Goal: Task Accomplishment & Management: Use online tool/utility

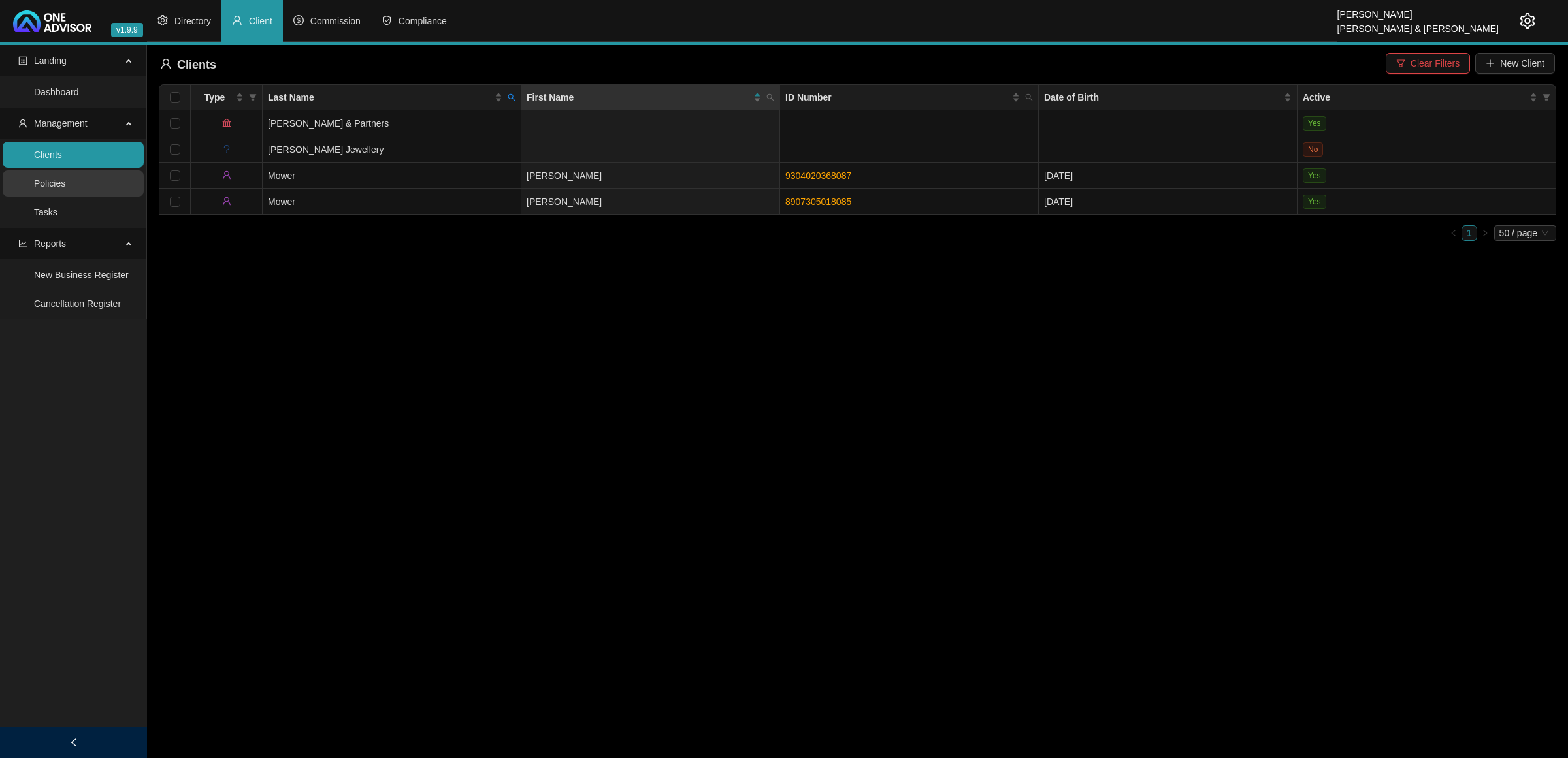
click at [65, 181] on link "Policies" at bounding box center [49, 184] width 31 height 11
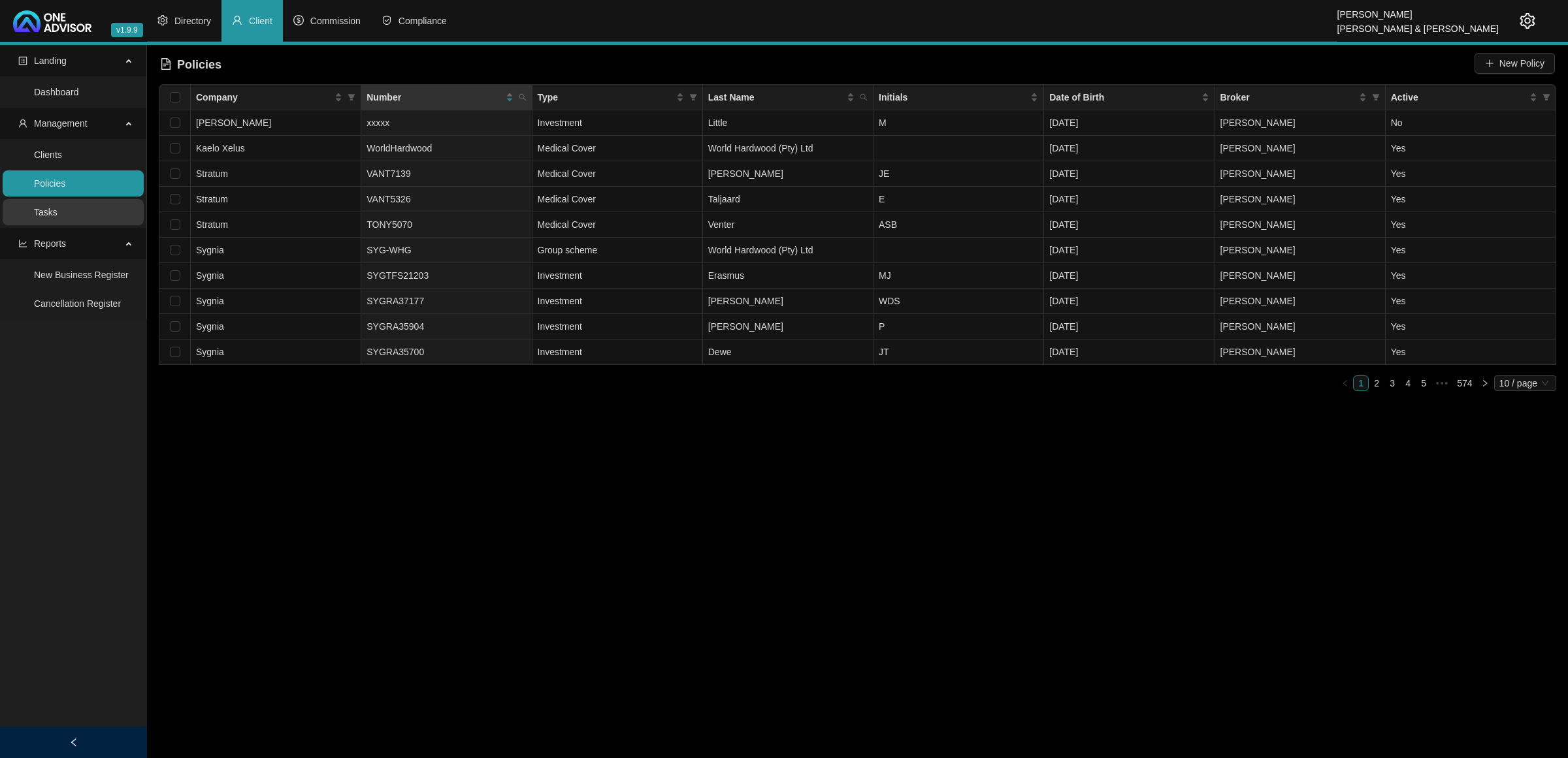
click at [57, 207] on link "Tasks" at bounding box center [45, 212] width 23 height 11
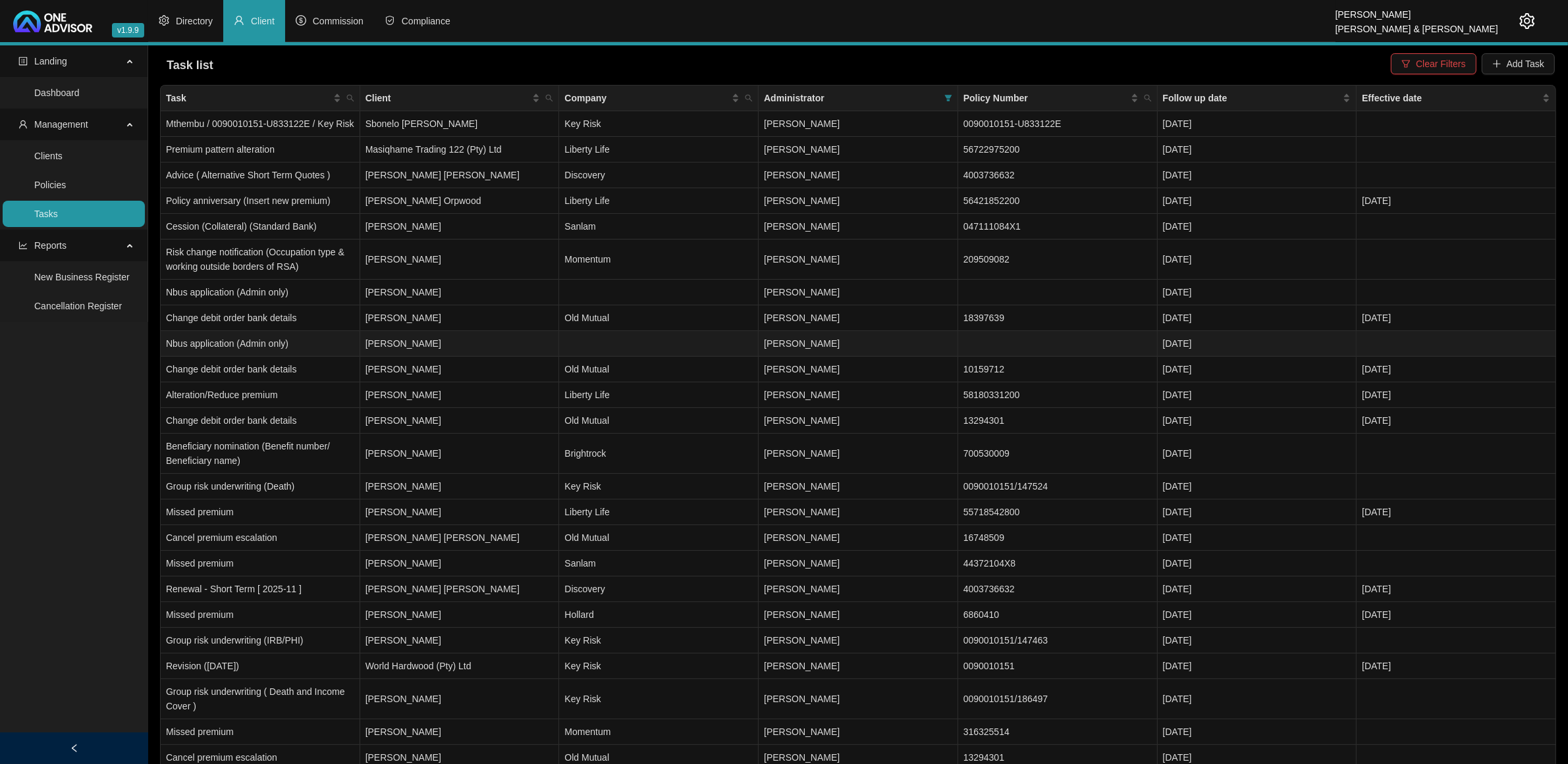
click at [479, 343] on td "[PERSON_NAME]" at bounding box center [460, 344] width 200 height 26
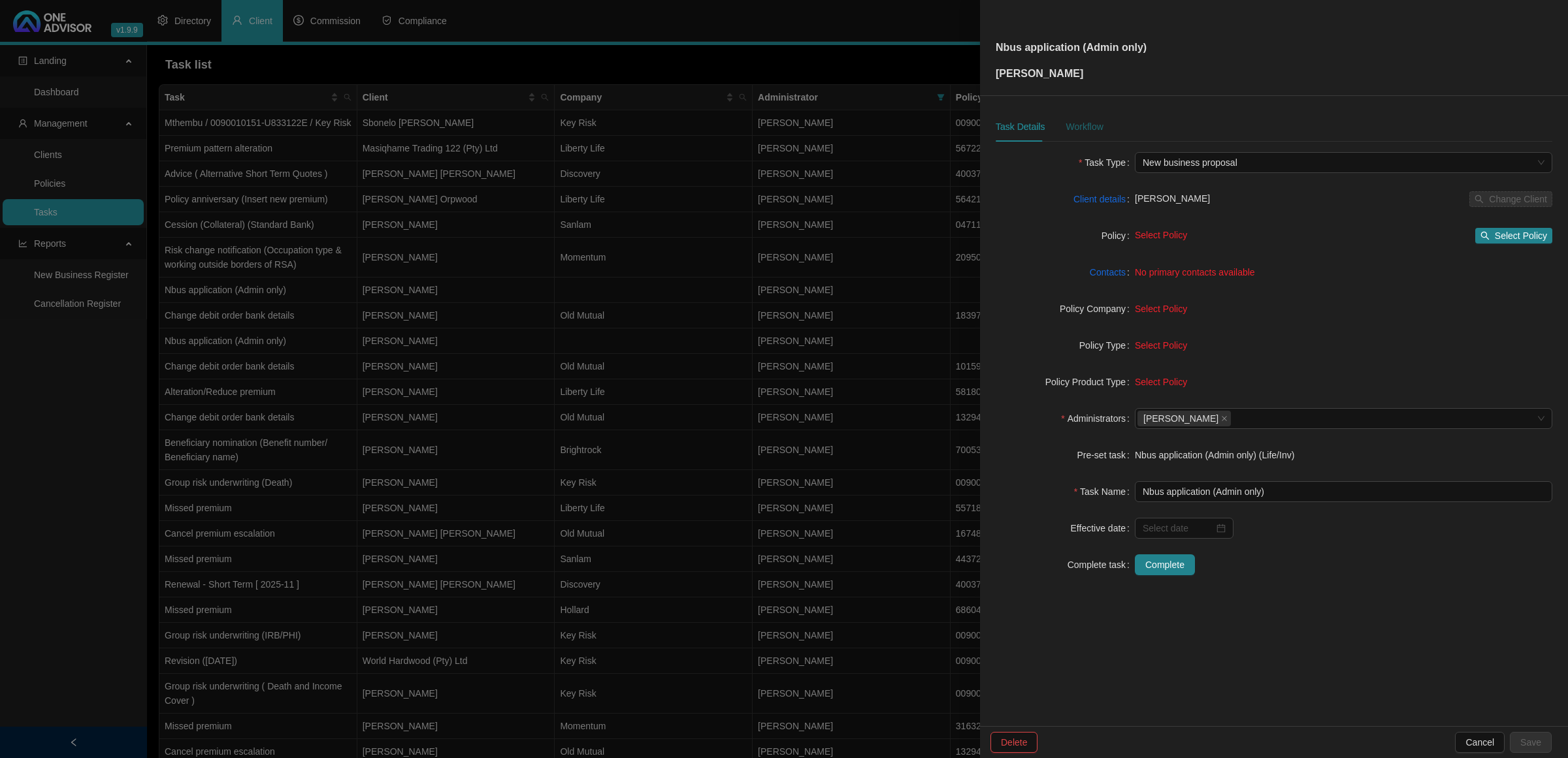
click at [1088, 122] on div "Workflow" at bounding box center [1084, 126] width 37 height 14
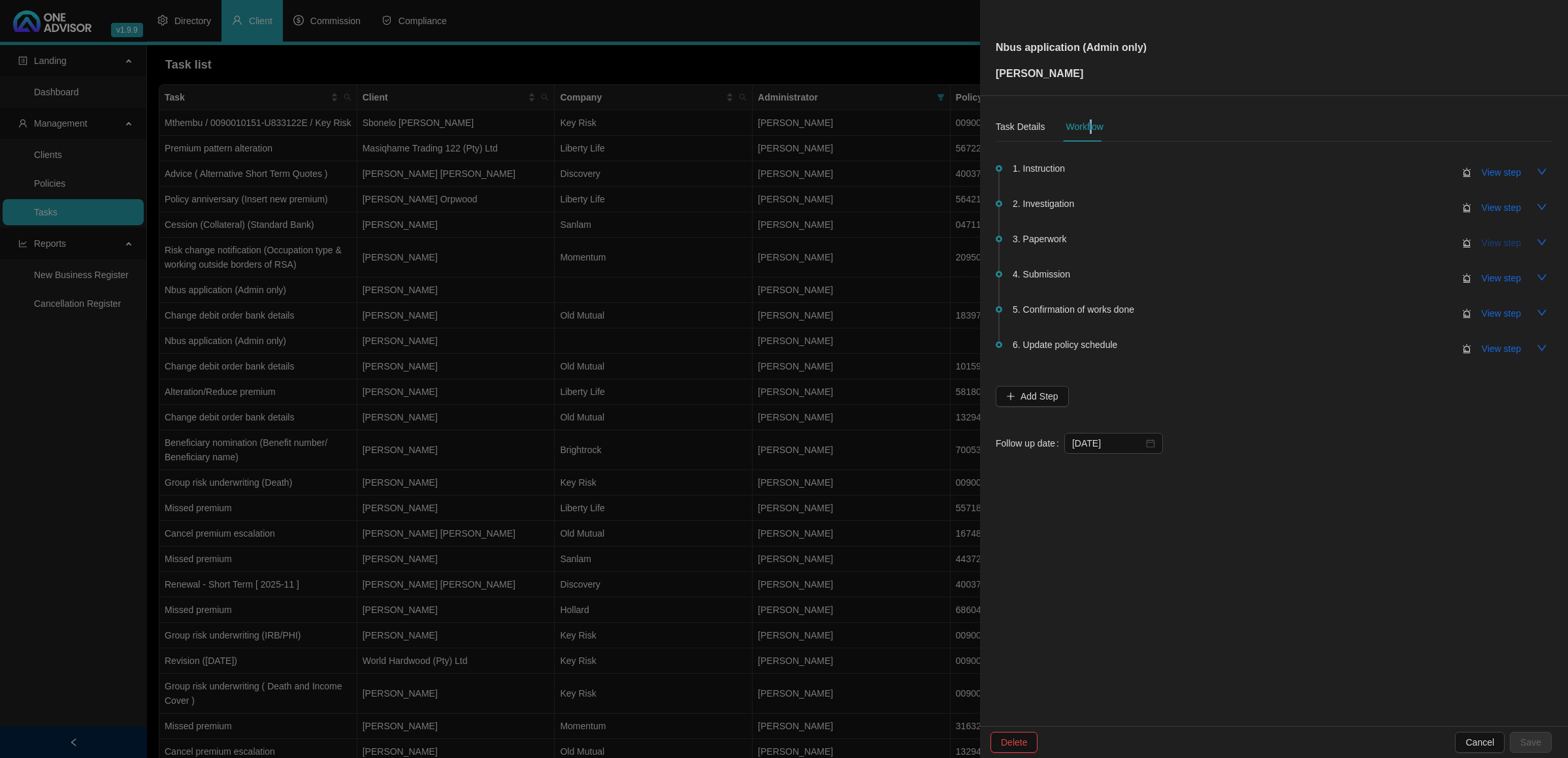
click at [1496, 237] on span "View step" at bounding box center [1501, 243] width 39 height 14
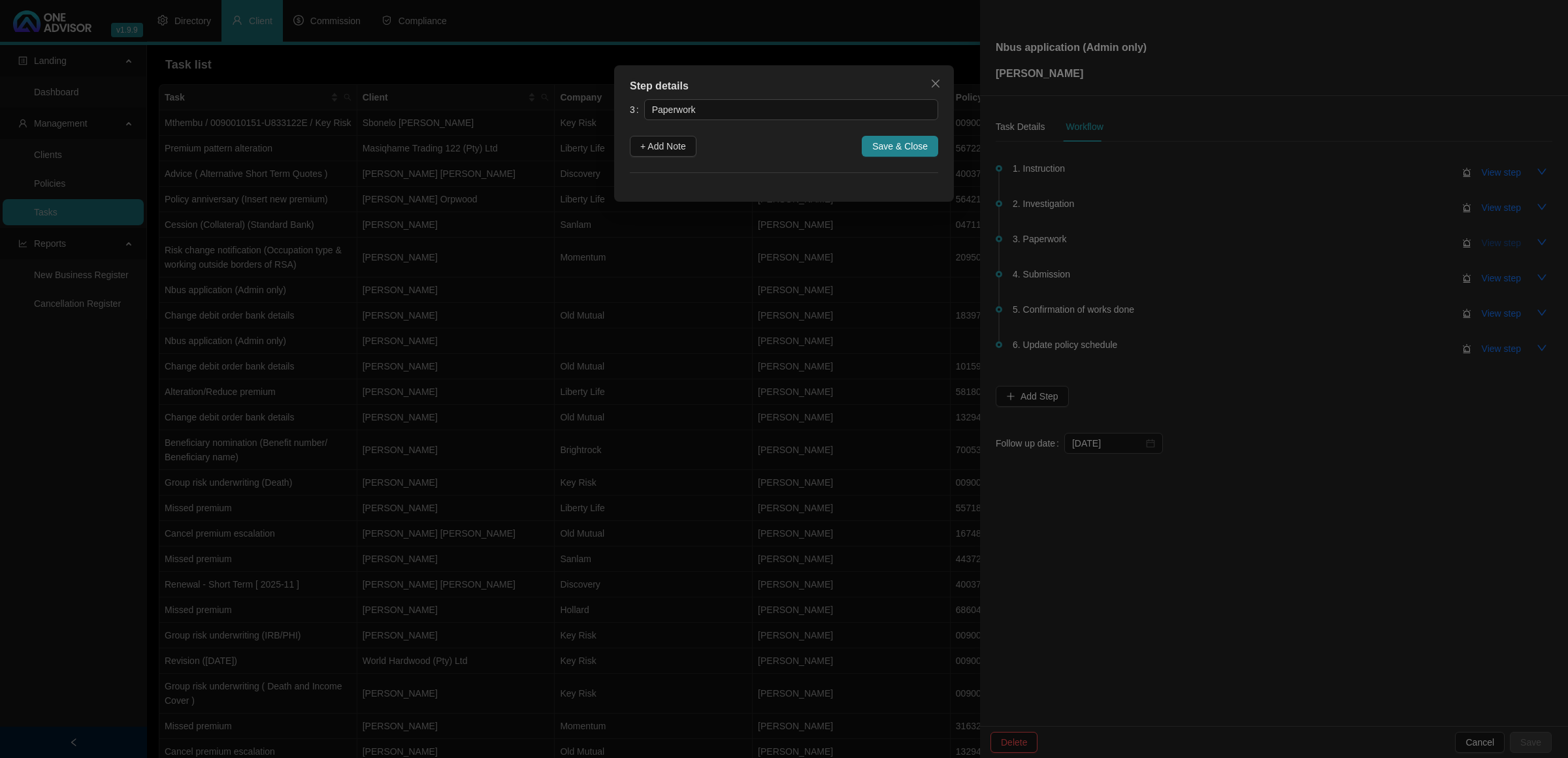
click at [1496, 237] on div "Step details 3 Paperwork + Add Note Save & Close Cancel OK" at bounding box center [784, 379] width 1568 height 758
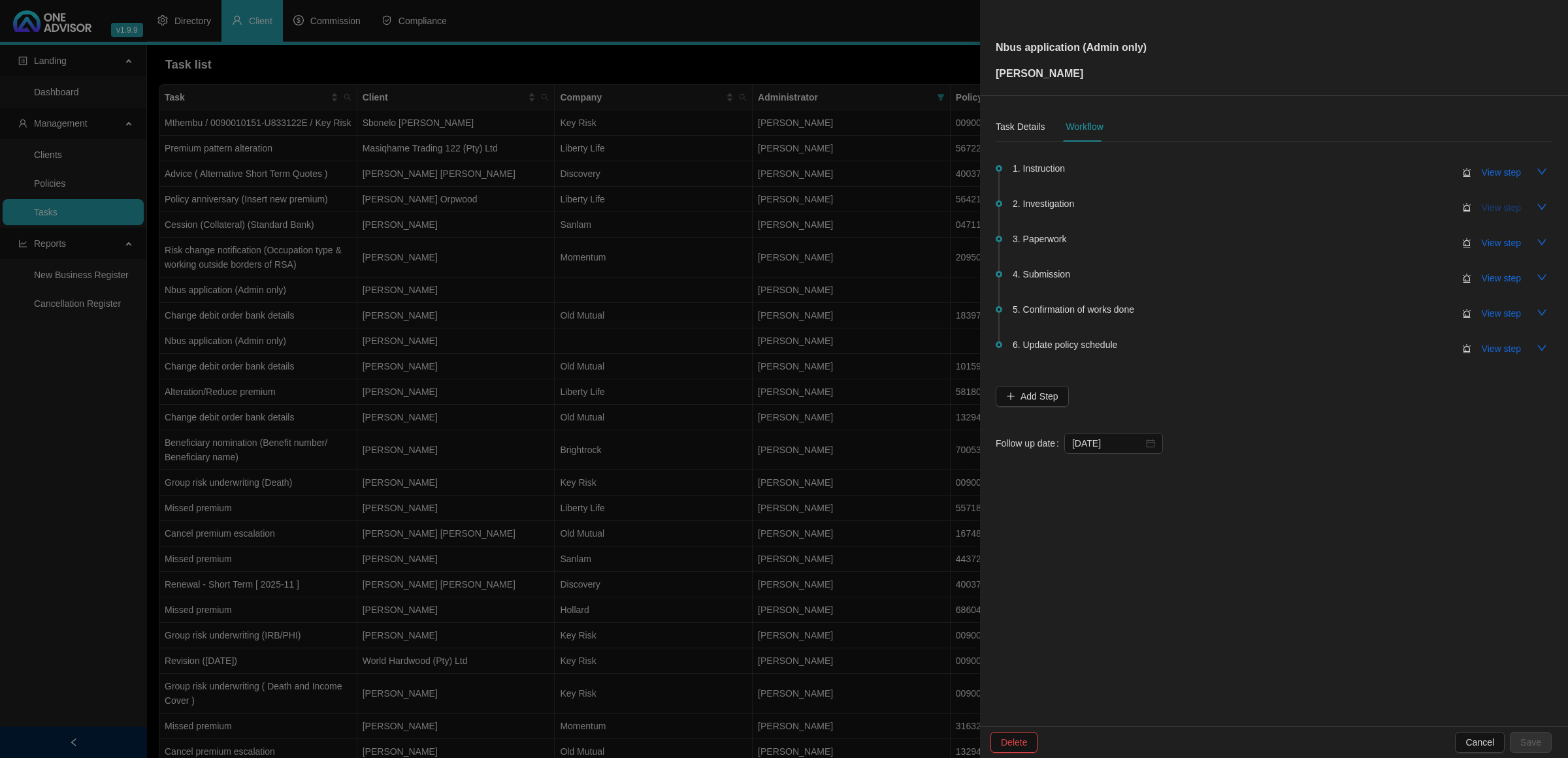
click at [1493, 209] on span "View step" at bounding box center [1501, 207] width 39 height 14
type input "Investigation"
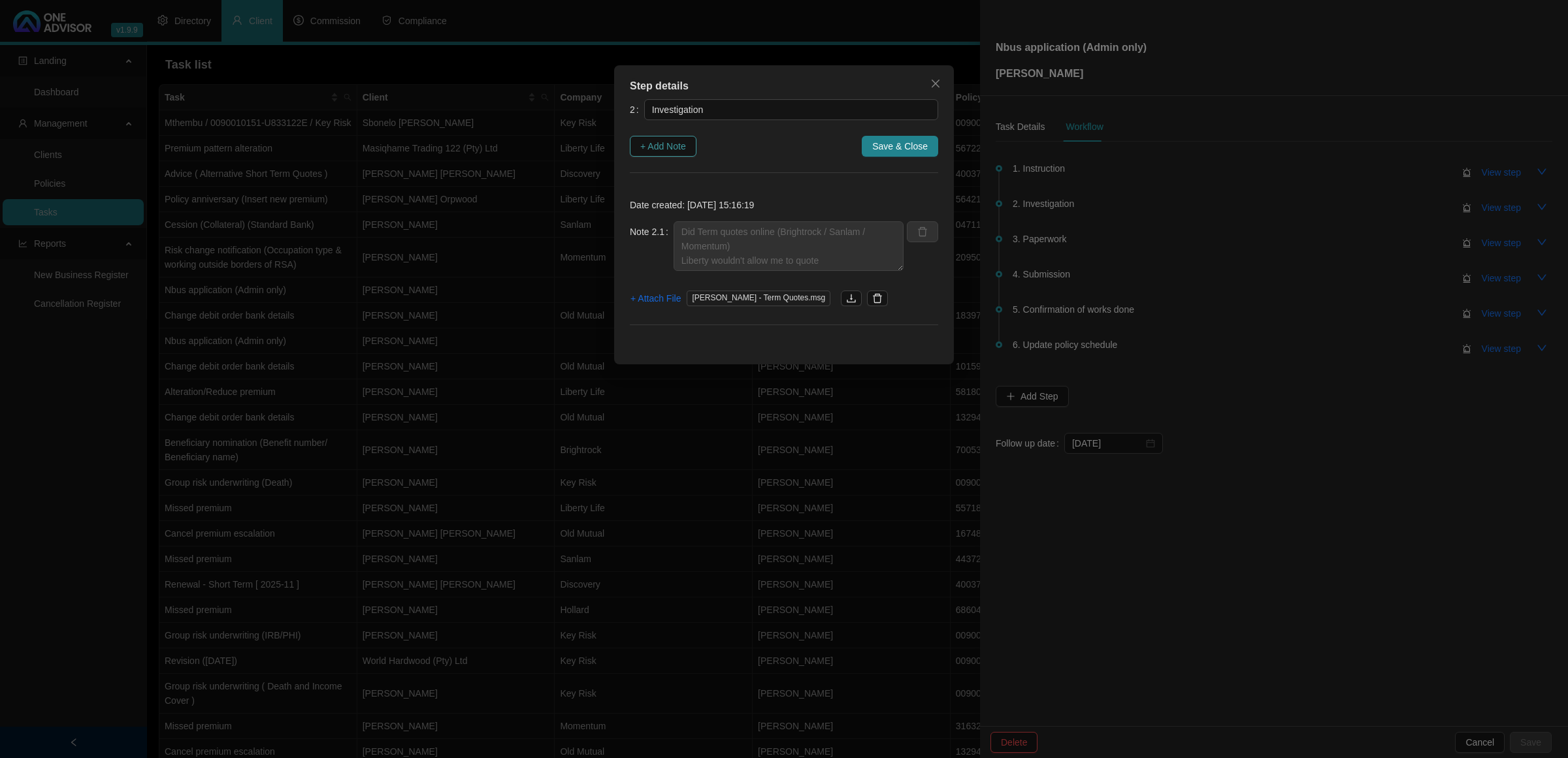
click at [677, 138] on button "+ Add Note" at bounding box center [663, 147] width 67 height 21
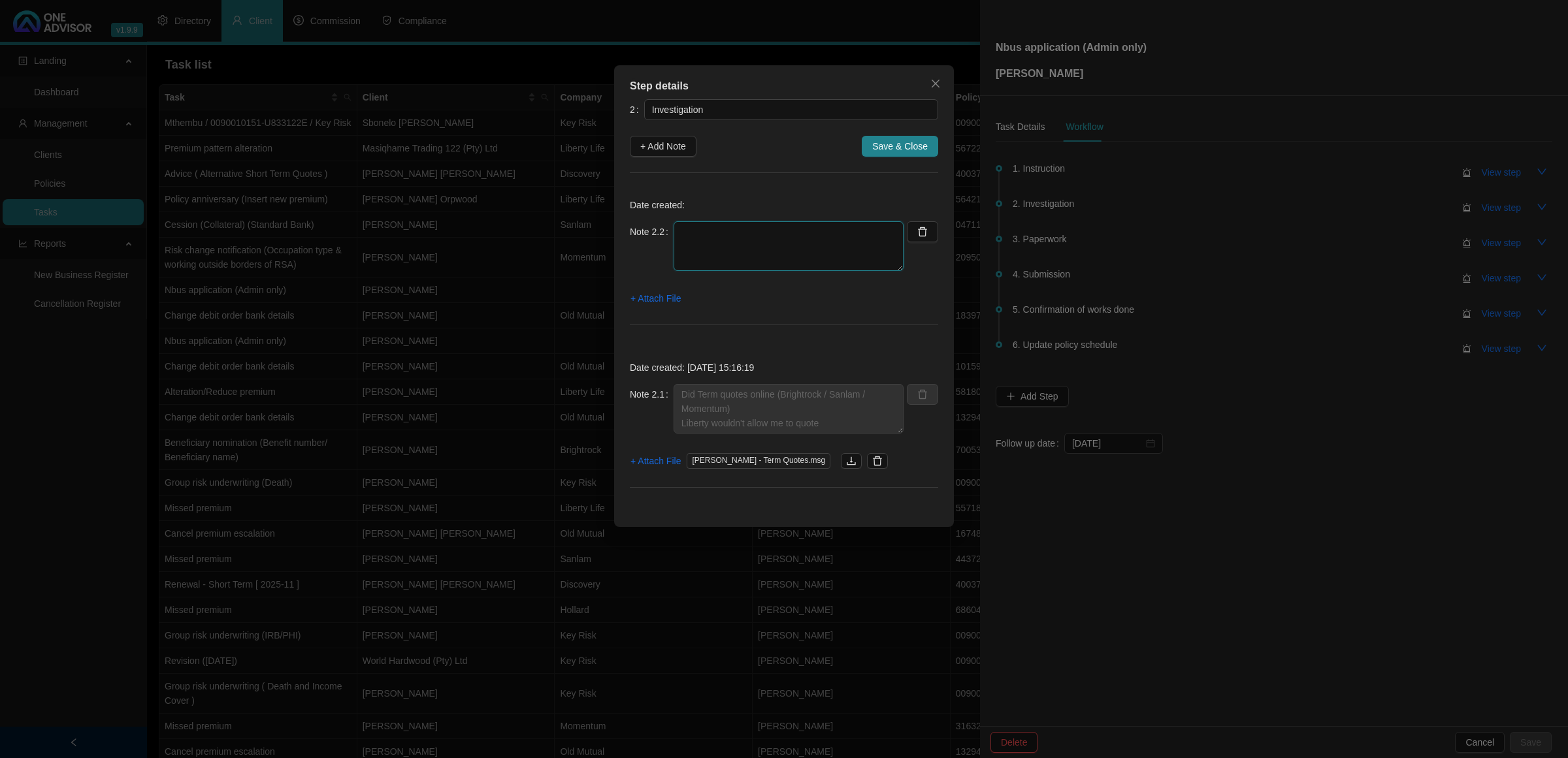
click at [739, 243] on textarea at bounding box center [789, 246] width 230 height 50
type textarea "[PERSON_NAME] asked me to do more quotes with [PERSON_NAME] and Brightrock only"
click at [671, 298] on span "+ Attach File" at bounding box center [655, 298] width 51 height 14
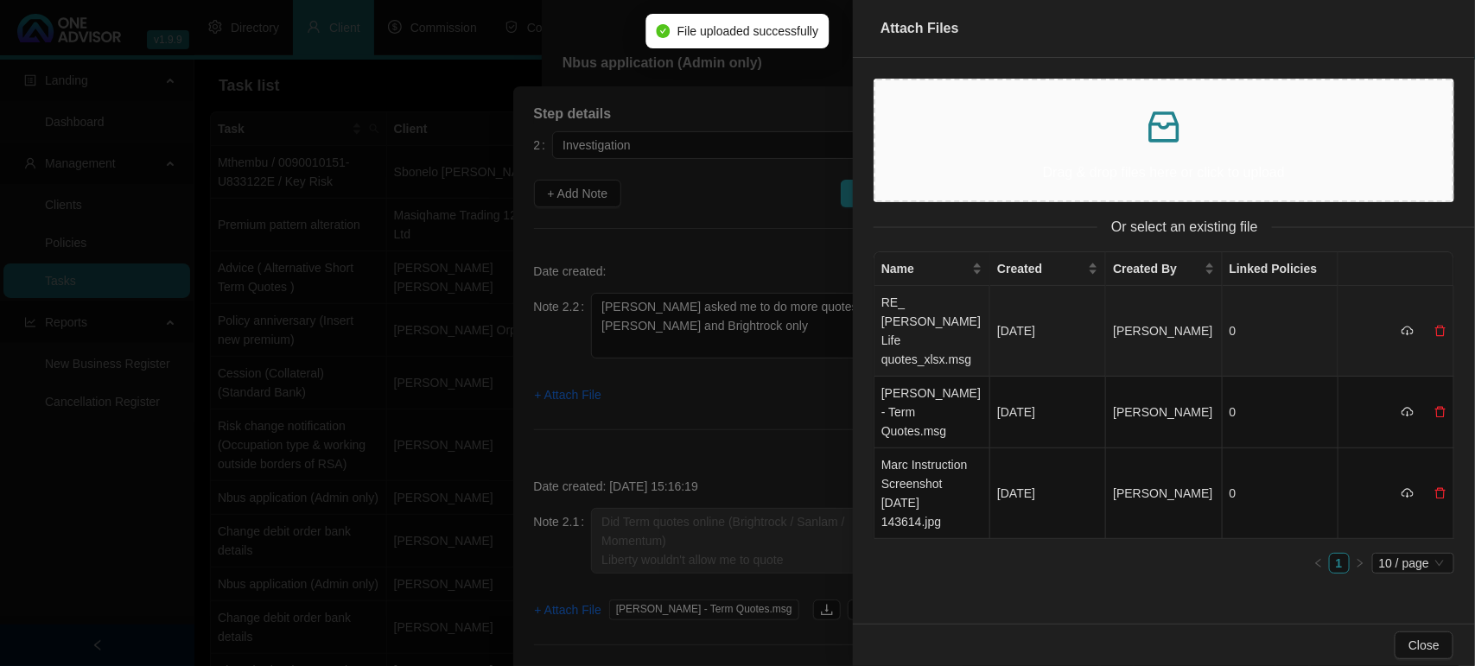
click at [939, 305] on td "RE_ [PERSON_NAME] Life quotes_xlsx.msg" at bounding box center [933, 331] width 116 height 91
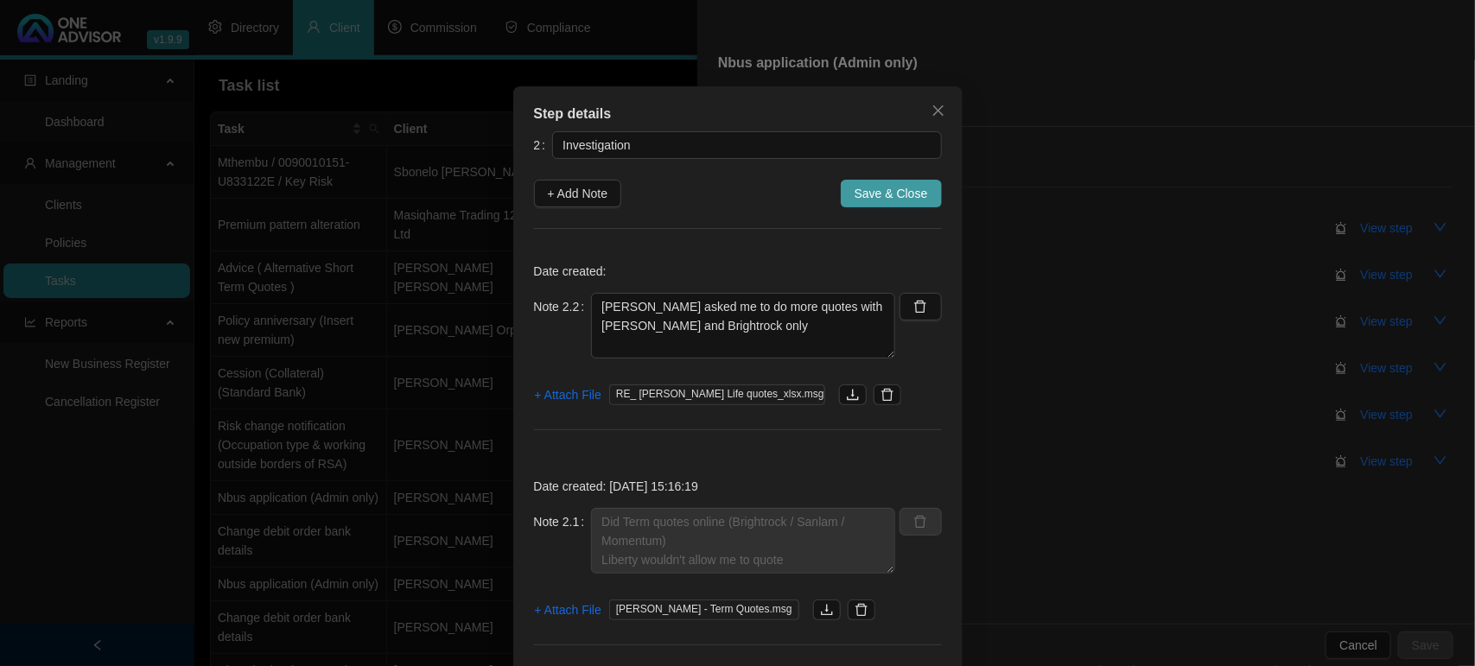
click at [893, 194] on span "Save & Close" at bounding box center [891, 193] width 73 height 19
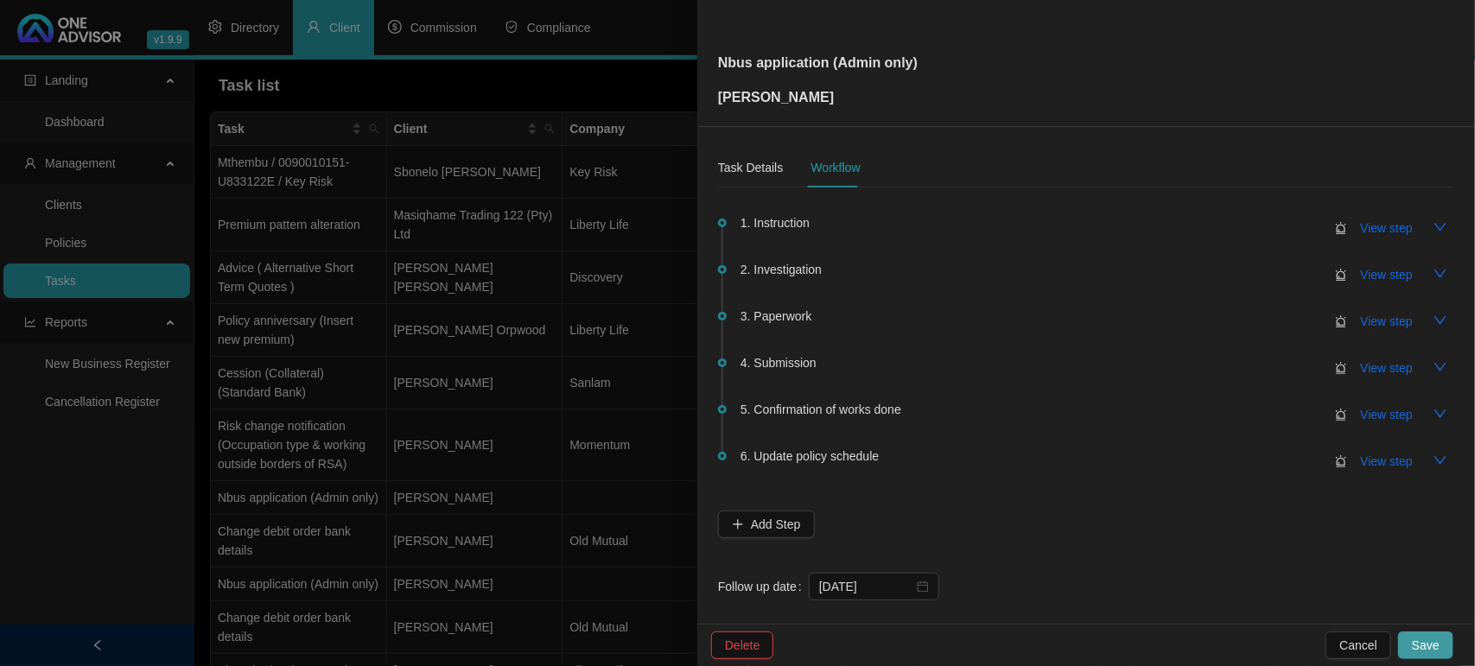
click at [1424, 653] on span "Save" at bounding box center [1426, 645] width 28 height 19
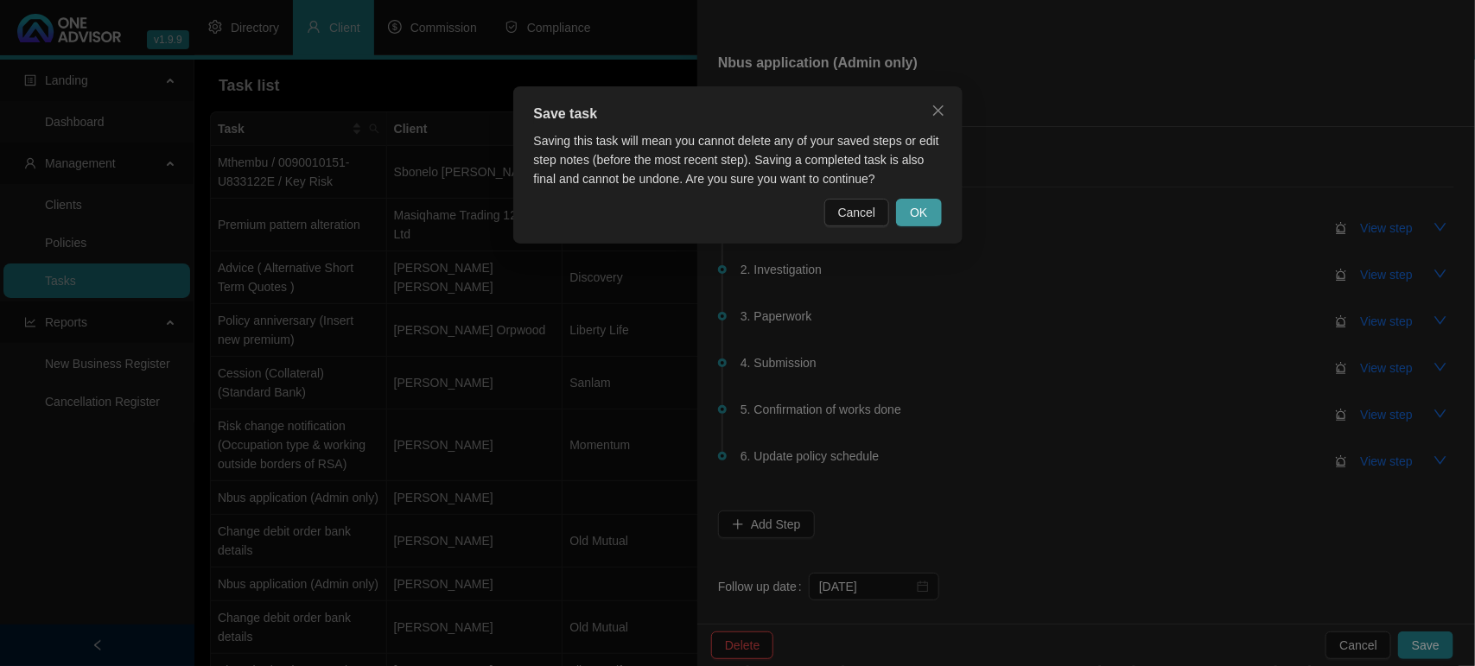
click at [918, 210] on span "OK" at bounding box center [918, 212] width 17 height 19
